Goal: Task Accomplishment & Management: Manage account settings

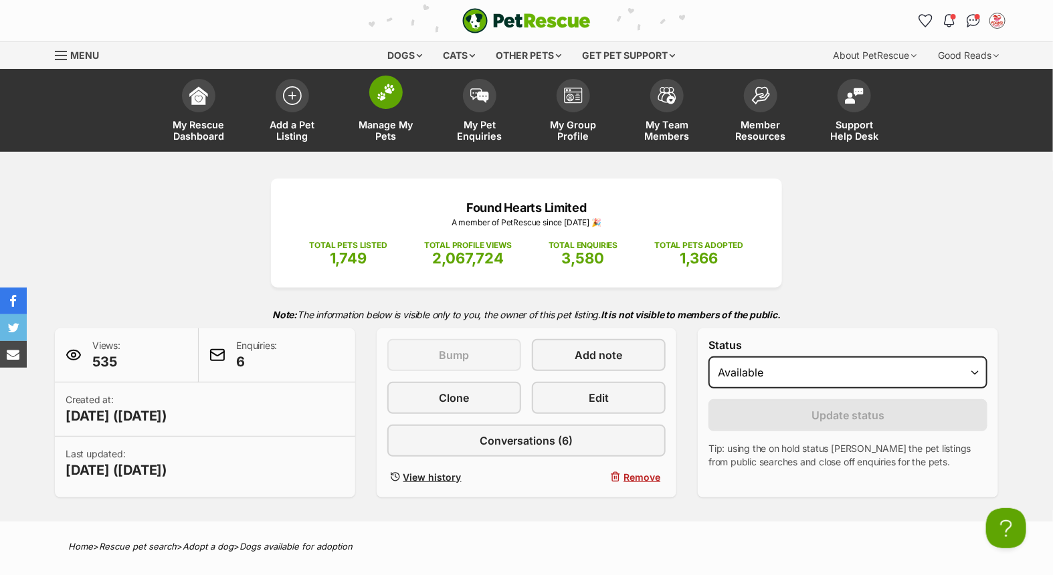
click at [391, 111] on link "Manage My Pets" at bounding box center [386, 112] width 94 height 80
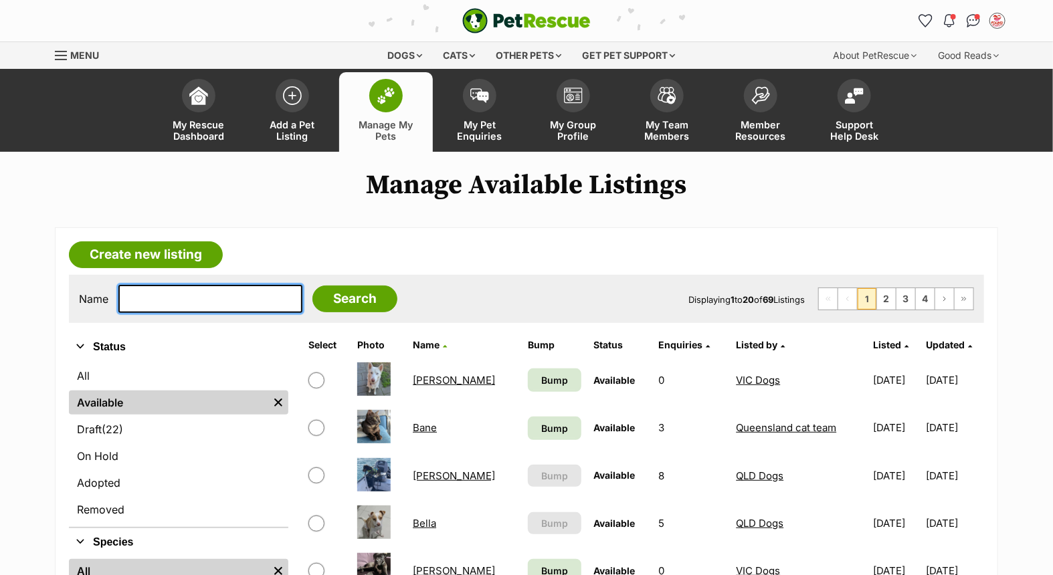
click at [253, 308] on input "text" at bounding box center [210, 299] width 184 height 28
type input "rocky"
click at [312, 286] on input "Search" at bounding box center [354, 299] width 85 height 27
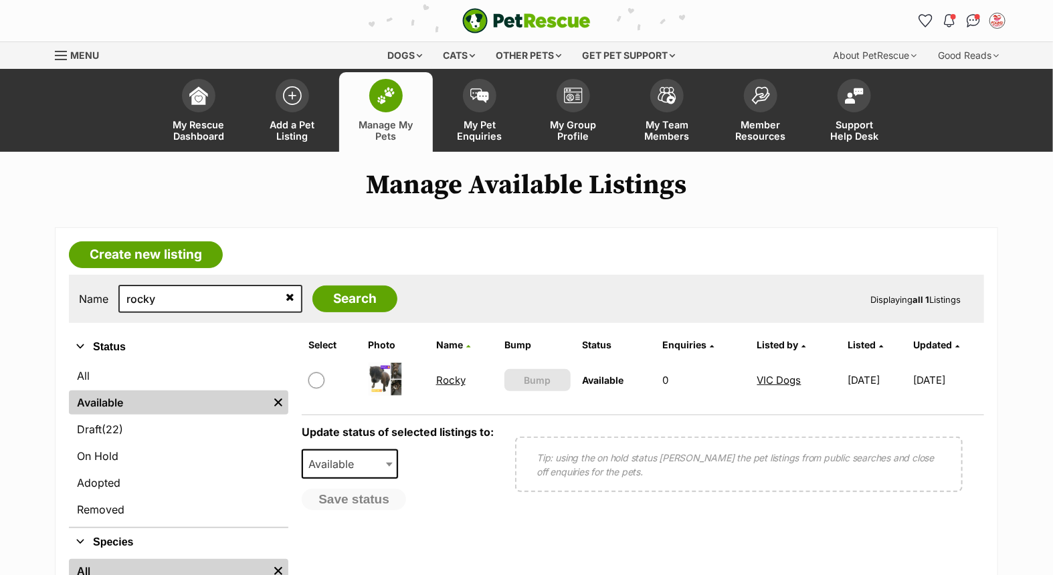
click at [436, 377] on link "Rocky" at bounding box center [450, 380] width 29 height 13
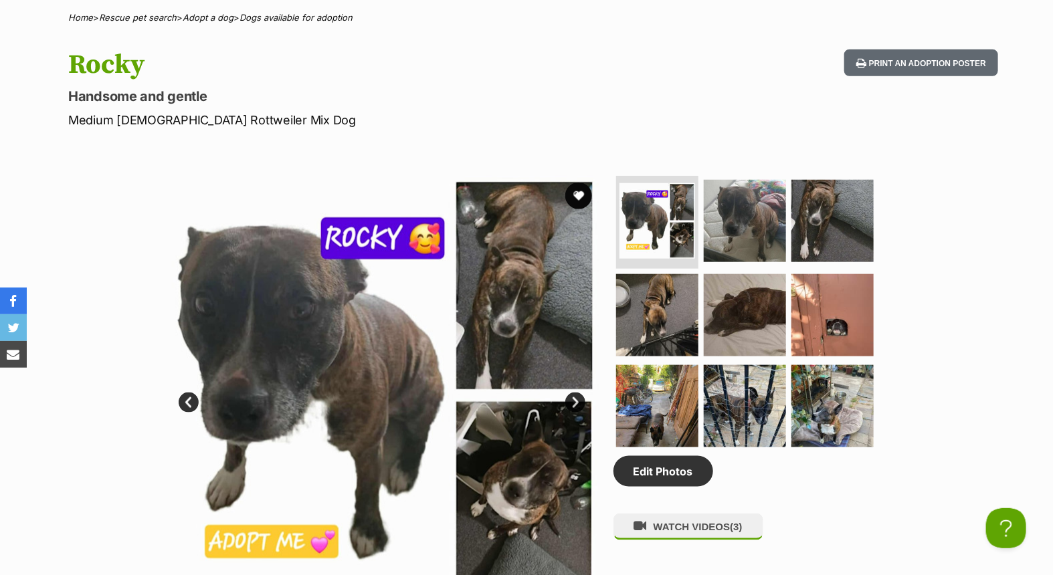
scroll to position [520, 0]
